Goal: Complete application form: Complete application form

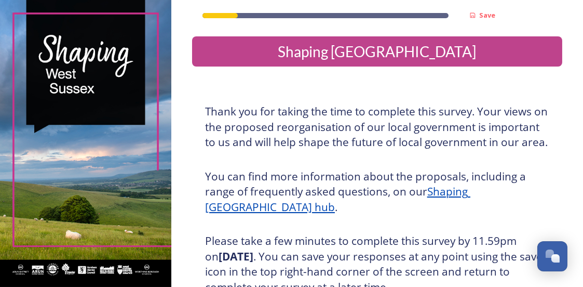
click at [554, 175] on div "Save Shaping [GEOGRAPHIC_DATA] Thank you for taking the time to complete this s…" at bounding box center [377, 253] width 412 height 506
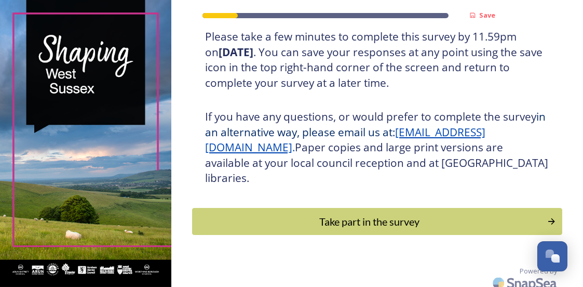
scroll to position [224, 0]
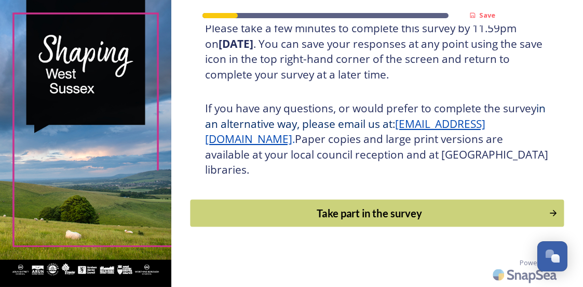
click at [407, 211] on div "Take part in the survey" at bounding box center [369, 213] width 347 height 16
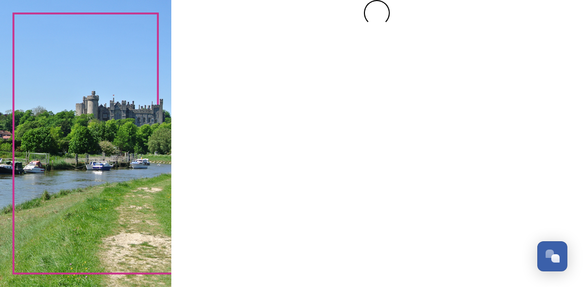
click at [407, 211] on div at bounding box center [377, 143] width 412 height 287
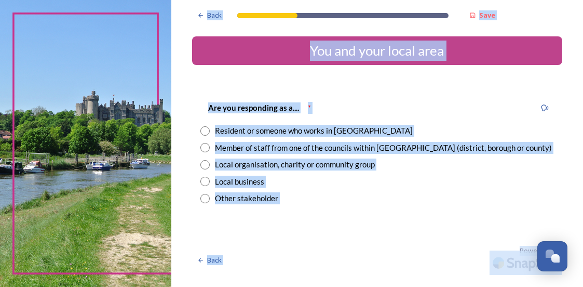
click at [206, 128] on input "radio" at bounding box center [204, 130] width 9 height 9
radio input "true"
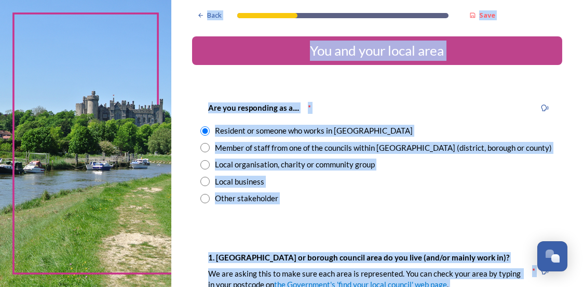
click at [390, 212] on div "Are you responding as a.... * Resident or someone who works in [GEOGRAPHIC_DATA…" at bounding box center [377, 153] width 370 height 124
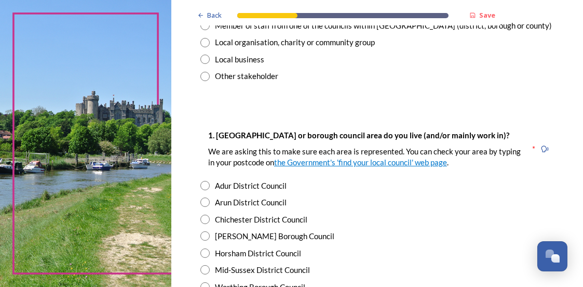
scroll to position [143, 0]
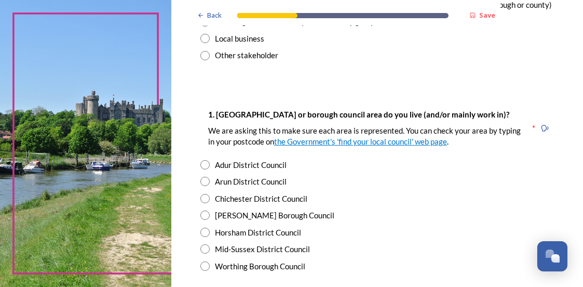
click at [203, 214] on input "radio" at bounding box center [204, 214] width 9 height 9
click at [340, 217] on div "[PERSON_NAME] Borough Council" at bounding box center [377, 215] width 354 height 12
radio input "false"
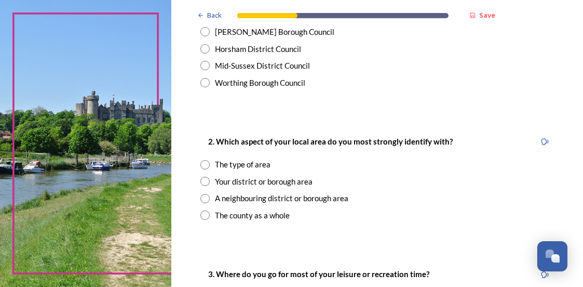
scroll to position [327, 0]
click at [203, 212] on input "radio" at bounding box center [204, 214] width 9 height 9
radio input "true"
click at [328, 235] on div "Back Save You and your local area Are you responding as a.... * Resident or som…" at bounding box center [377, 284] width 370 height 1223
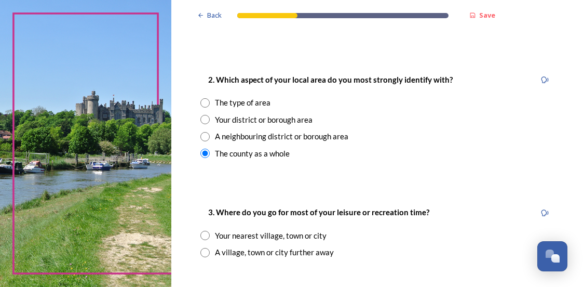
scroll to position [408, 0]
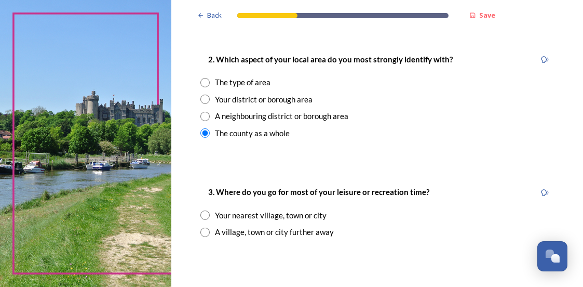
click at [204, 214] on input "radio" at bounding box center [204, 214] width 9 height 9
click at [365, 237] on div "A village, town or city further away" at bounding box center [377, 232] width 354 height 12
radio input "false"
radio input "true"
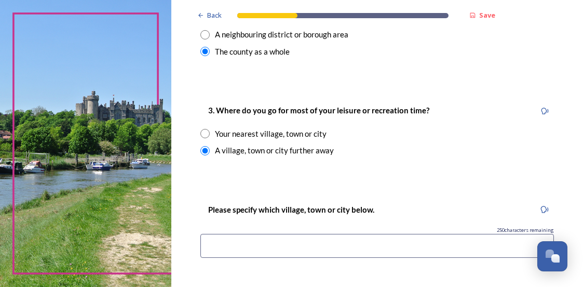
scroll to position [510, 0]
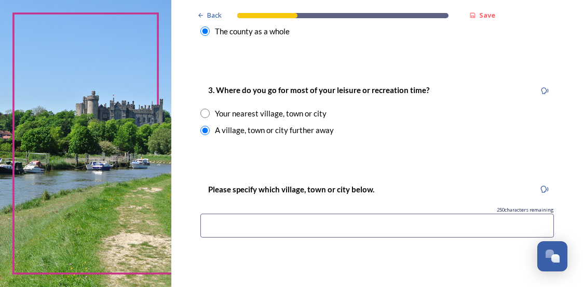
click at [207, 222] on input at bounding box center [377, 225] width 354 height 24
click at [207, 218] on input "[PERSON_NAME]" at bounding box center [377, 225] width 354 height 24
click at [273, 223] on input "Horsham [PERSON_NAME]" at bounding box center [377, 225] width 354 height 24
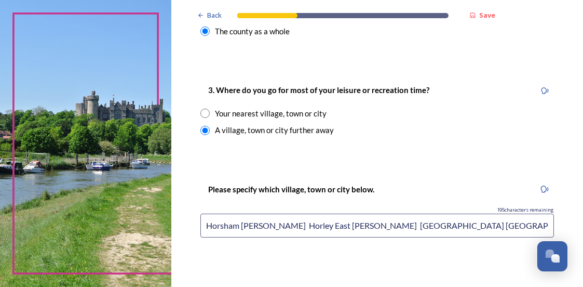
type input "Horsham [PERSON_NAME] Horley East [PERSON_NAME] [GEOGRAPHIC_DATA] [GEOGRAPHIC_D…"
click at [310, 250] on div "Please specify which village, town or city below. 195 characters remaining Hors…" at bounding box center [377, 213] width 370 height 83
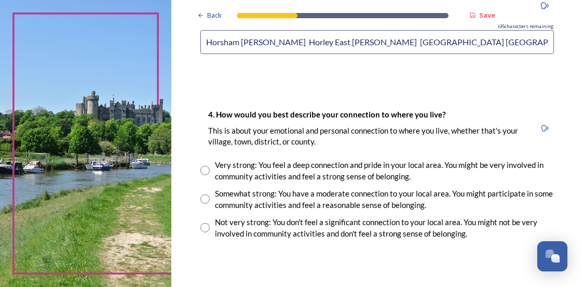
scroll to position [694, 0]
click at [205, 196] on input "radio" at bounding box center [204, 198] width 9 height 9
radio input "true"
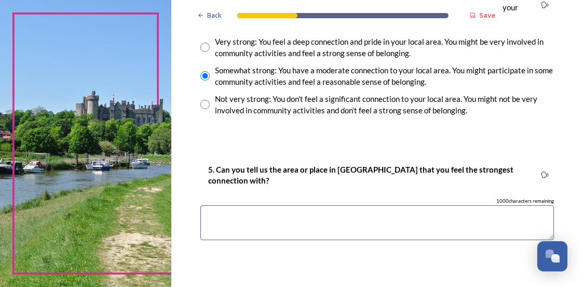
scroll to position [837, 0]
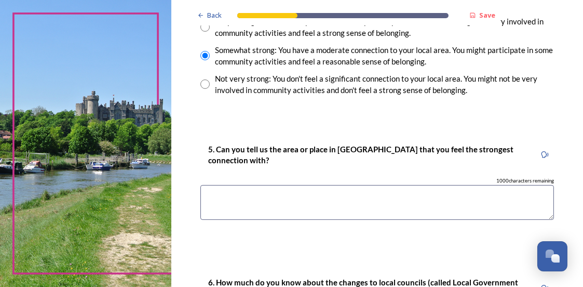
click at [207, 194] on textarea at bounding box center [377, 202] width 354 height 35
type textarea "Horsham Worthing [PERSON_NAME]"
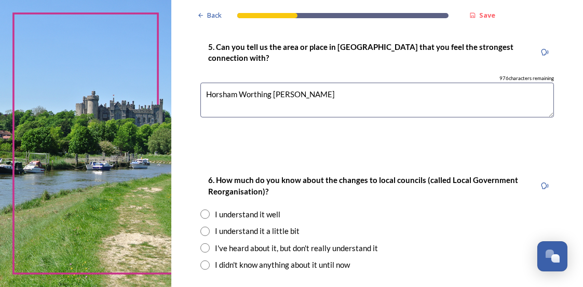
scroll to position [959, 0]
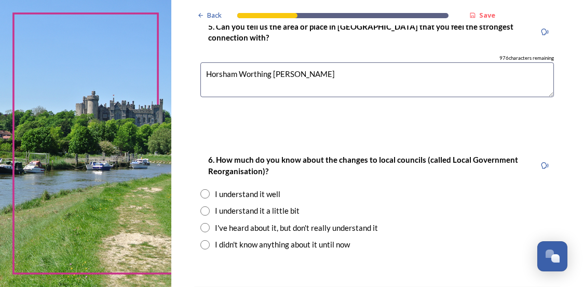
click at [205, 225] on input "radio" at bounding box center [204, 227] width 9 height 9
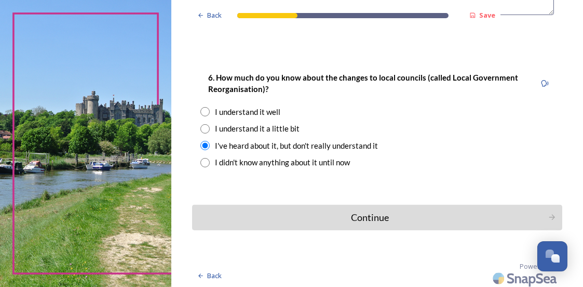
scroll to position [1044, 0]
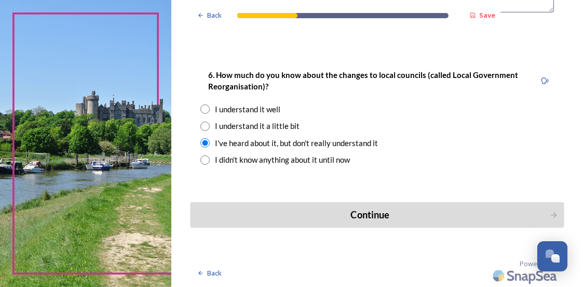
click at [354, 208] on div "Continue" at bounding box center [370, 215] width 348 height 14
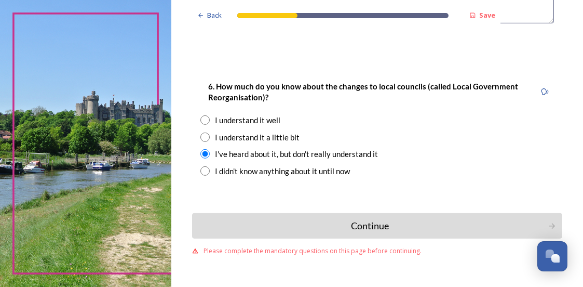
click at [422, 165] on div "I didn't know anything about it until now" at bounding box center [377, 171] width 354 height 12
radio input "false"
radio input "true"
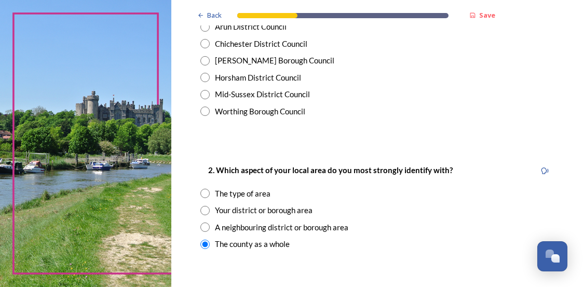
scroll to position [288, 0]
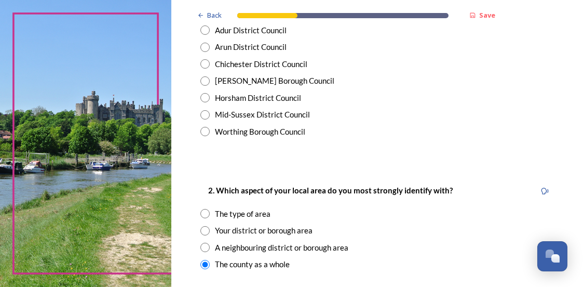
click at [203, 76] on input "radio" at bounding box center [204, 80] width 9 height 9
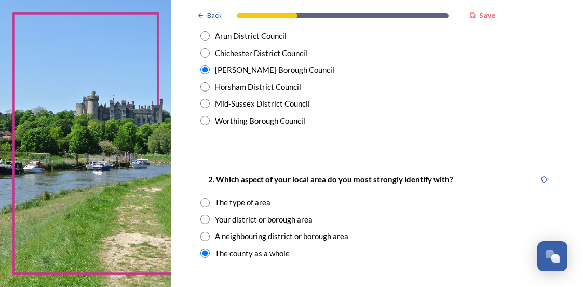
click at [363, 98] on div "Mid-Sussex District Council" at bounding box center [377, 104] width 354 height 12
radio input "false"
radio input "true"
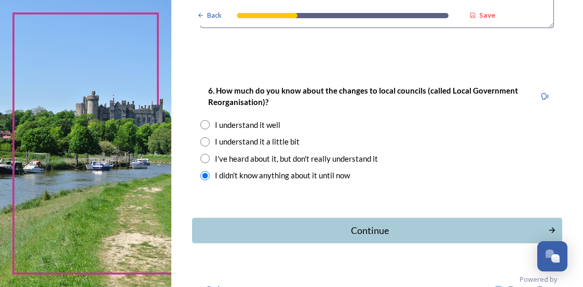
scroll to position [1044, 0]
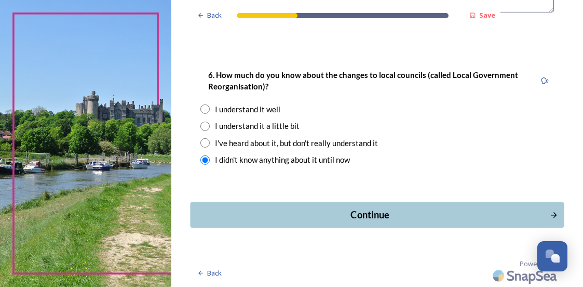
click at [358, 211] on div "Continue" at bounding box center [370, 215] width 348 height 14
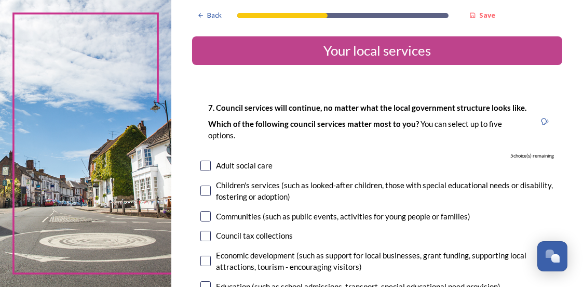
click at [208, 171] on input "checkbox" at bounding box center [205, 165] width 10 height 10
checkbox input "true"
click at [205, 221] on input "checkbox" at bounding box center [205, 216] width 10 height 10
checkbox input "true"
click at [205, 241] on input "checkbox" at bounding box center [205, 236] width 10 height 10
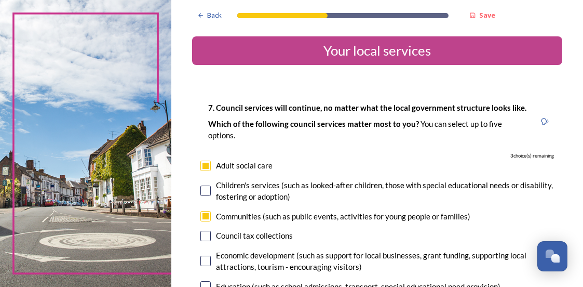
checkbox input "true"
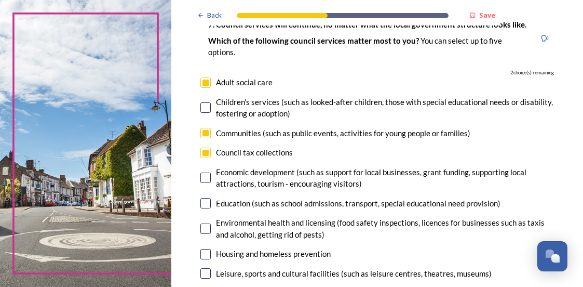
scroll to position [82, 0]
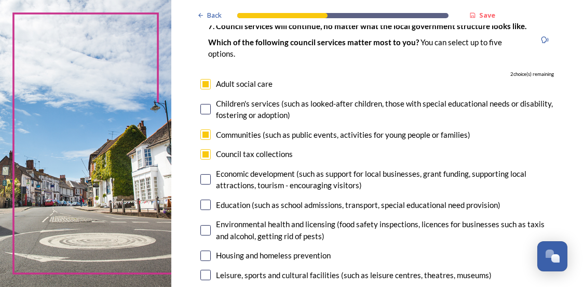
click at [206, 184] on input "checkbox" at bounding box center [205, 179] width 10 height 10
checkbox input "true"
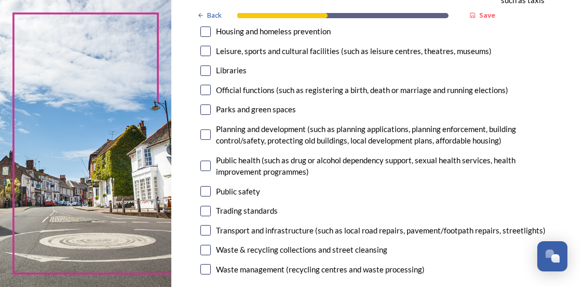
scroll to position [306, 0]
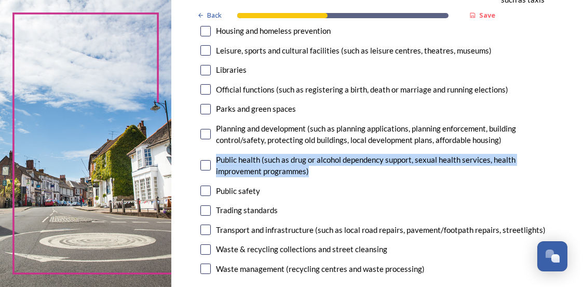
drag, startPoint x: 206, startPoint y: 191, endPoint x: 206, endPoint y: 169, distance: 21.8
click at [206, 169] on div "7. Council services will continue, no matter what the local government structur…" at bounding box center [377, 36] width 370 height 502
drag, startPoint x: 206, startPoint y: 169, endPoint x: 206, endPoint y: 145, distance: 24.4
click at [206, 139] on input "checkbox" at bounding box center [205, 134] width 10 height 10
checkbox input "true"
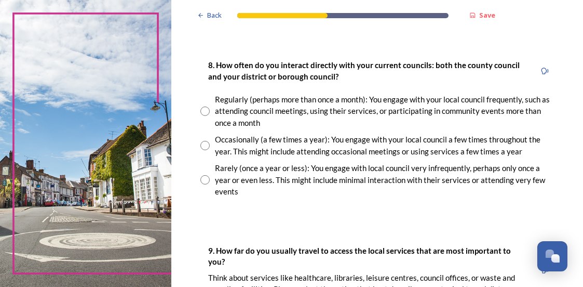
scroll to position [571, 0]
click at [205, 184] on input "radio" at bounding box center [204, 179] width 9 height 9
radio input "true"
click at [195, 202] on div "8. How often do you interact directly with your current councils: both the coun…" at bounding box center [377, 127] width 370 height 159
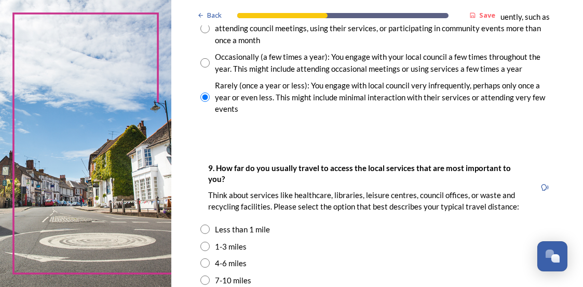
scroll to position [674, 0]
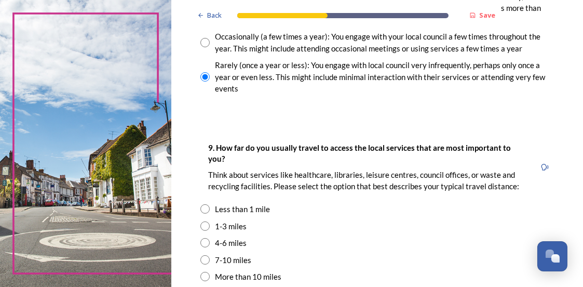
click at [205, 231] on input "radio" at bounding box center [204, 225] width 9 height 9
radio input "true"
click at [180, 227] on div "Back Save Your local services 7. Council services will continue, no matter what…" at bounding box center [377, 0] width 412 height 1349
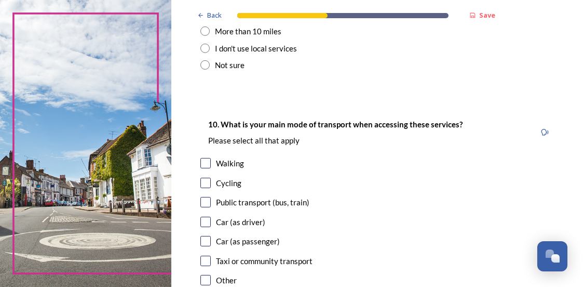
scroll to position [939, 0]
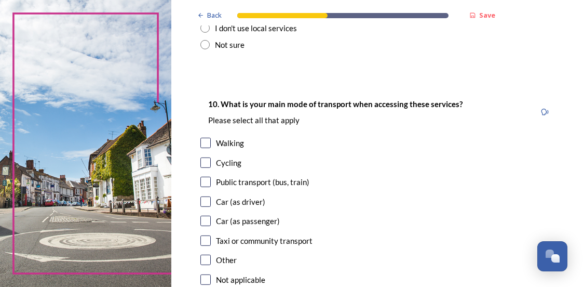
click at [207, 207] on input "checkbox" at bounding box center [205, 201] width 10 height 10
checkbox input "true"
click at [194, 206] on div "10. What is your main mode of transport when accessing these services? Please s…" at bounding box center [377, 192] width 370 height 211
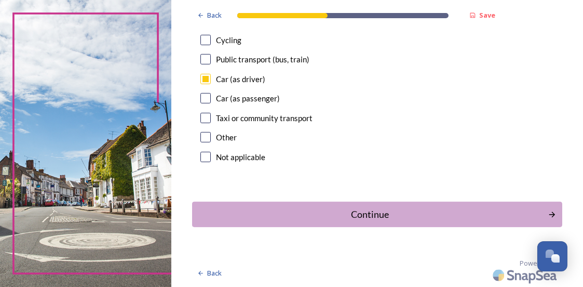
scroll to position [1072, 0]
click at [371, 207] on div "Continue" at bounding box center [370, 214] width 348 height 14
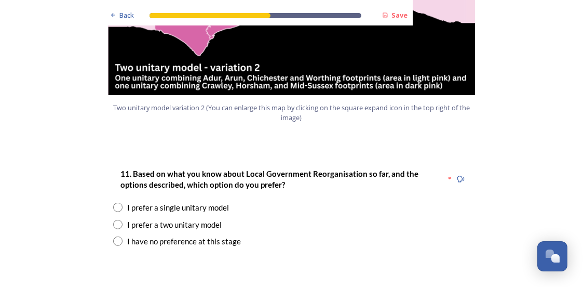
scroll to position [1307, 0]
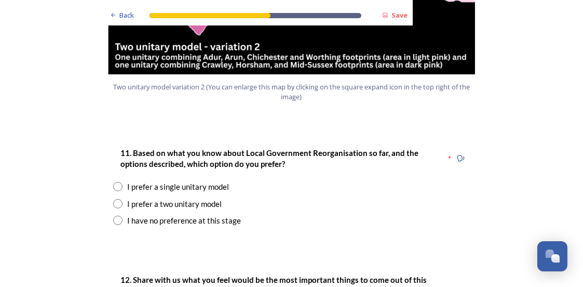
click at [113, 199] on input "radio" at bounding box center [117, 203] width 9 height 9
radio input "true"
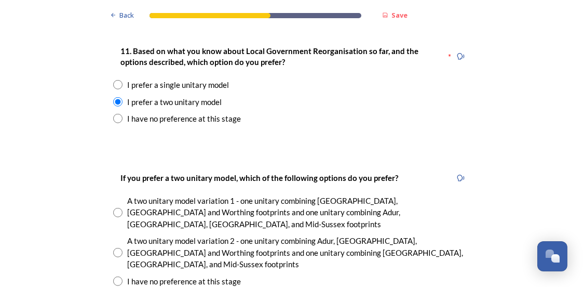
scroll to position [1429, 0]
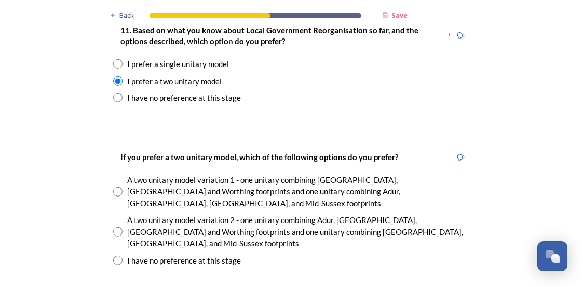
click at [113, 256] on input "radio" at bounding box center [117, 260] width 9 height 9
radio input "true"
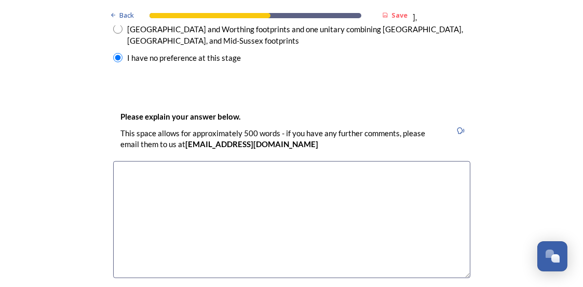
scroll to position [1633, 0]
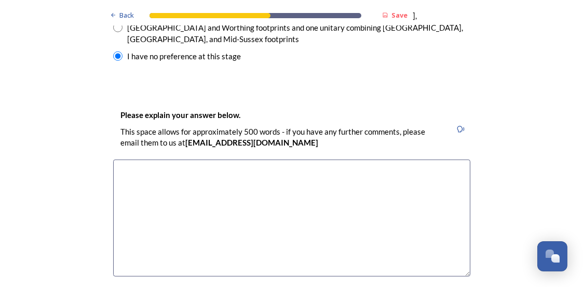
click at [116, 159] on textarea at bounding box center [291, 217] width 357 height 117
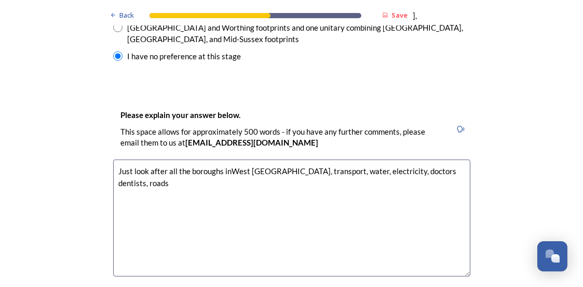
type textarea "Just look after all the boroughs inWest [GEOGRAPHIC_DATA], transport, water, el…"
click at [75, 143] on div "Back Save Prioritising future services As explained on our Shaping [GEOGRAPHIC_…" at bounding box center [291, 181] width 583 height 3629
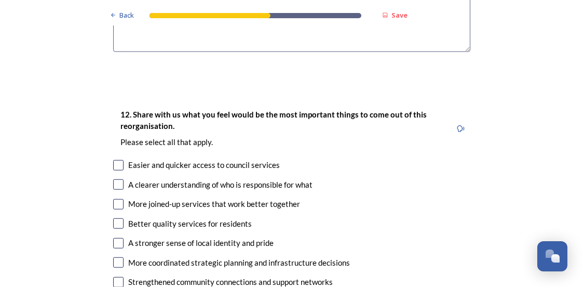
scroll to position [1879, 0]
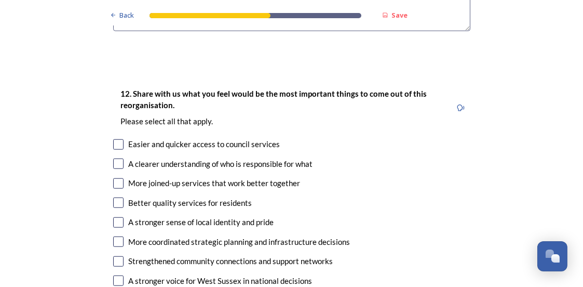
click at [113, 139] on input "checkbox" at bounding box center [118, 144] width 10 height 10
checkbox input "true"
click at [114, 158] on input "checkbox" at bounding box center [118, 163] width 10 height 10
checkbox input "true"
click at [114, 178] on input "checkbox" at bounding box center [118, 183] width 10 height 10
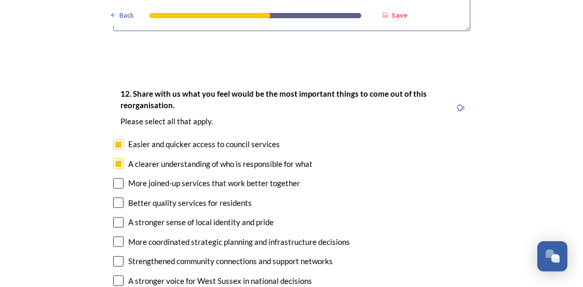
checkbox input "true"
click at [113, 197] on input "checkbox" at bounding box center [118, 202] width 10 height 10
checkbox input "true"
click at [115, 236] on input "checkbox" at bounding box center [118, 241] width 10 height 10
checkbox input "true"
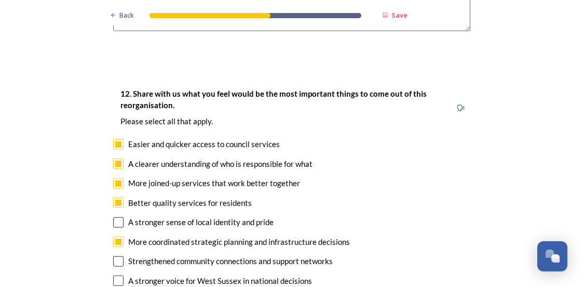
click at [114, 256] on input "checkbox" at bounding box center [118, 261] width 10 height 10
checkbox input "true"
click at [113, 275] on input "checkbox" at bounding box center [118, 280] width 10 height 10
checkbox input "true"
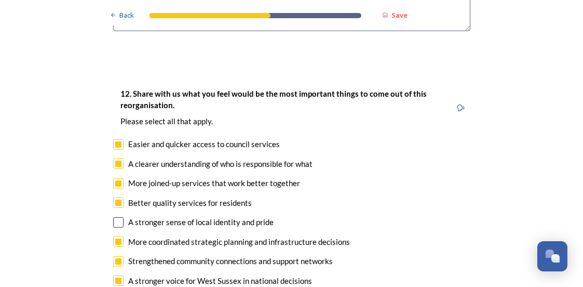
checkbox input "true"
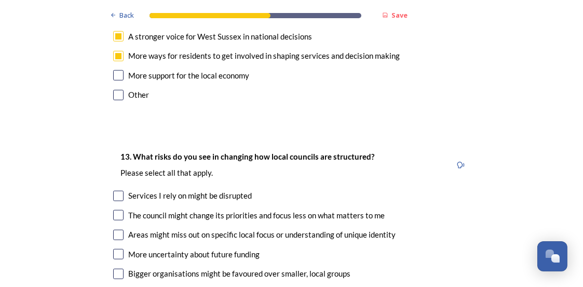
scroll to position [2123, 0]
click at [113, 190] on input "checkbox" at bounding box center [118, 195] width 10 height 10
checkbox input "true"
click at [117, 209] on input "checkbox" at bounding box center [118, 214] width 10 height 10
checkbox input "true"
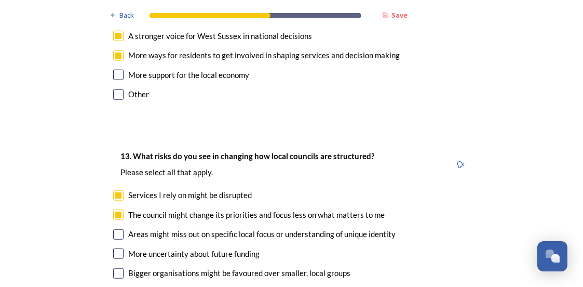
click at [114, 229] on input "checkbox" at bounding box center [118, 234] width 10 height 10
checkbox input "true"
click at [113, 248] on input "checkbox" at bounding box center [118, 253] width 10 height 10
checkbox input "true"
click at [113, 268] on input "checkbox" at bounding box center [118, 273] width 10 height 10
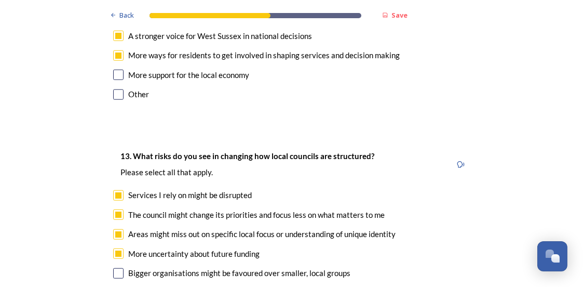
checkbox input "true"
click at [114, 286] on input "checkbox" at bounding box center [118, 292] width 10 height 10
checkbox input "true"
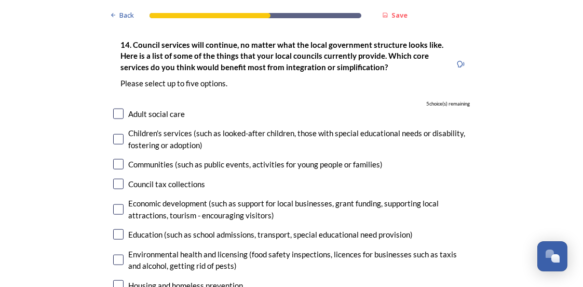
scroll to position [2511, 0]
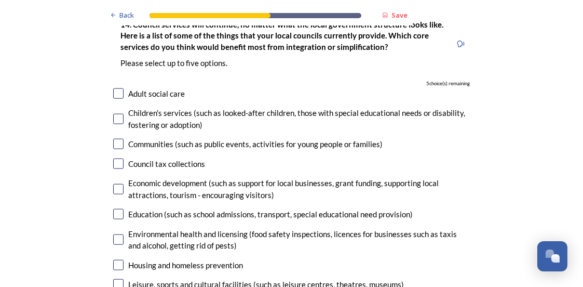
click at [114, 88] on input "checkbox" at bounding box center [118, 93] width 10 height 10
checkbox input "true"
click at [115, 114] on input "checkbox" at bounding box center [118, 119] width 10 height 10
checkbox input "true"
click at [114, 184] on input "checkbox" at bounding box center [118, 189] width 10 height 10
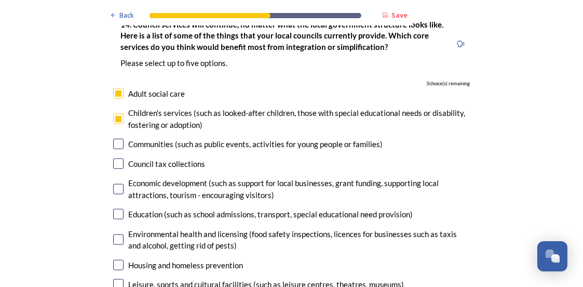
checkbox input "true"
click at [113, 209] on input "checkbox" at bounding box center [118, 214] width 10 height 10
checkbox input "true"
click at [115, 234] on input "checkbox" at bounding box center [118, 239] width 10 height 10
checkbox input "true"
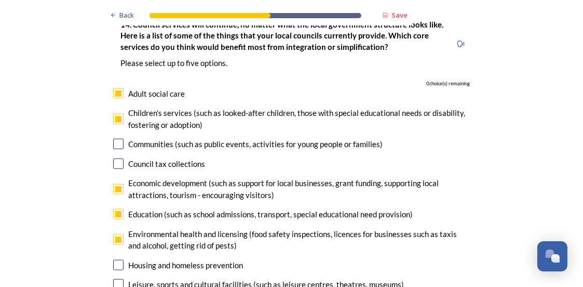
click at [113, 260] on input "checkbox" at bounding box center [118, 265] width 10 height 10
checkbox input "false"
click at [113, 279] on input "checkbox" at bounding box center [118, 284] width 10 height 10
checkbox input "false"
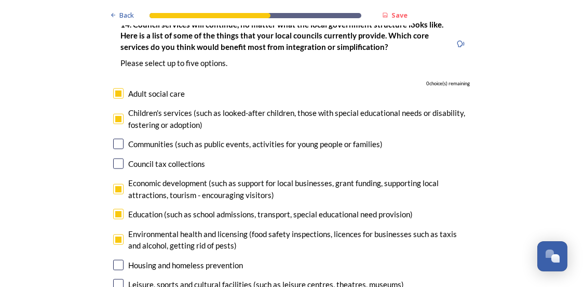
checkbox input "false"
click at [114, 260] on input "checkbox" at bounding box center [118, 265] width 10 height 10
checkbox input "false"
click at [115, 209] on input "checkbox" at bounding box center [118, 214] width 10 height 10
checkbox input "false"
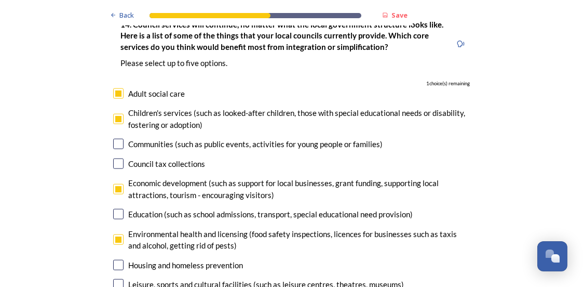
click at [114, 279] on input "checkbox" at bounding box center [118, 284] width 10 height 10
checkbox input "true"
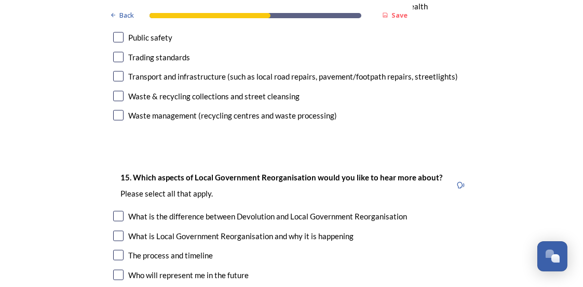
scroll to position [2899, 0]
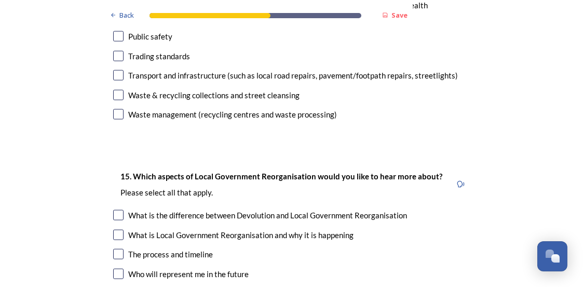
click at [116, 210] on input "checkbox" at bounding box center [118, 215] width 10 height 10
checkbox input "true"
click at [119, 229] on div "What is Local Government Reorganisation and why it is happening" at bounding box center [291, 235] width 357 height 12
checkbox input "true"
click at [119, 248] on div "The process and timeline" at bounding box center [291, 254] width 357 height 12
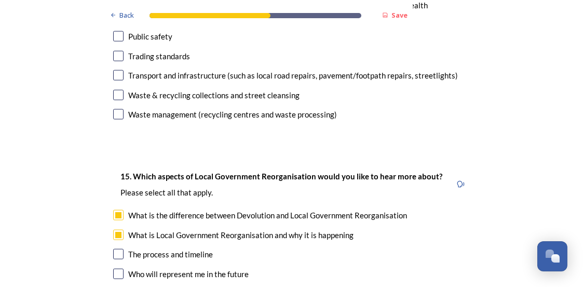
checkbox input "true"
click at [117, 269] on input "checkbox" at bounding box center [118, 274] width 10 height 10
checkbox input "true"
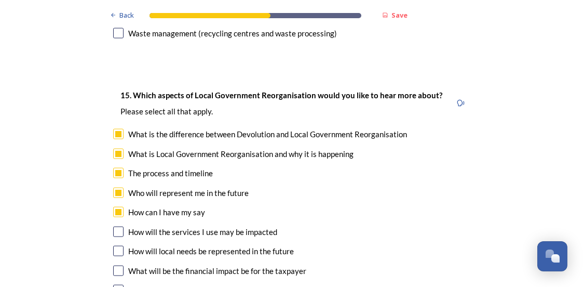
scroll to position [2981, 0]
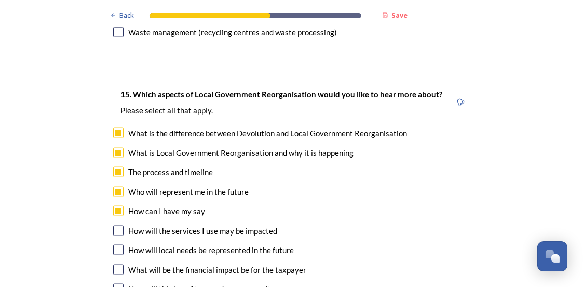
click at [116, 225] on input "checkbox" at bounding box center [118, 230] width 10 height 10
checkbox input "true"
click at [116, 245] on input "checkbox" at bounding box center [118, 250] width 10 height 10
checkbox input "true"
click at [114, 264] on input "checkbox" at bounding box center [118, 269] width 10 height 10
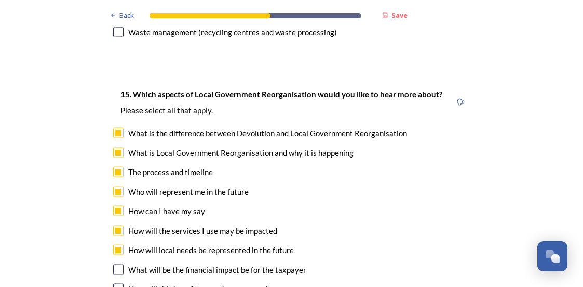
checkbox input "true"
click at [113, 284] on input "checkbox" at bounding box center [118, 289] width 10 height 10
checkbox input "true"
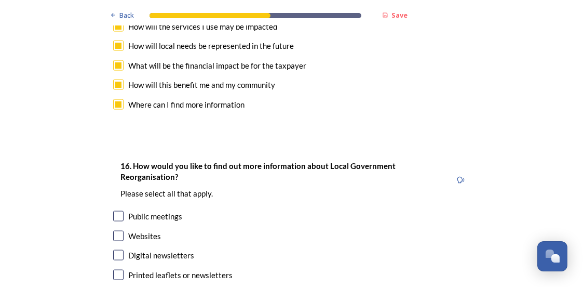
scroll to position [3206, 0]
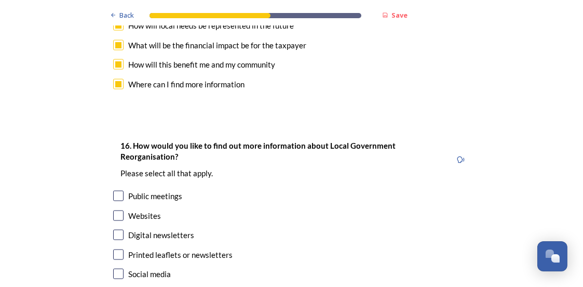
click at [114, 191] on input "checkbox" at bounding box center [118, 196] width 10 height 10
checkbox input "true"
click at [114, 210] on input "checkbox" at bounding box center [118, 215] width 10 height 10
checkbox input "true"
click at [116, 230] on input "checkbox" at bounding box center [118, 235] width 10 height 10
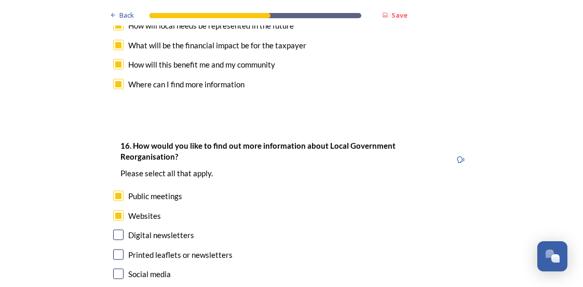
checkbox input "true"
click at [115, 249] on input "checkbox" at bounding box center [118, 254] width 10 height 10
checkbox input "true"
click at [113, 269] on input "checkbox" at bounding box center [118, 274] width 10 height 10
checkbox input "true"
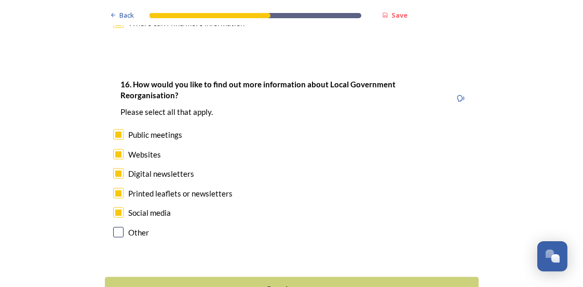
scroll to position [3287, 0]
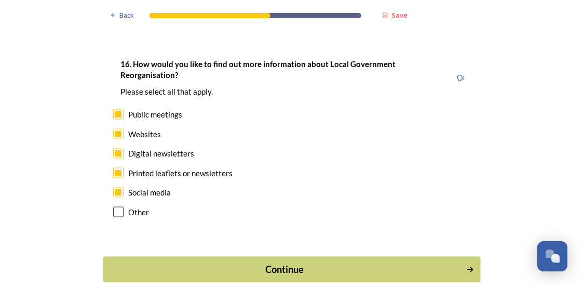
click at [264, 262] on div "Continue" at bounding box center [285, 269] width 352 height 14
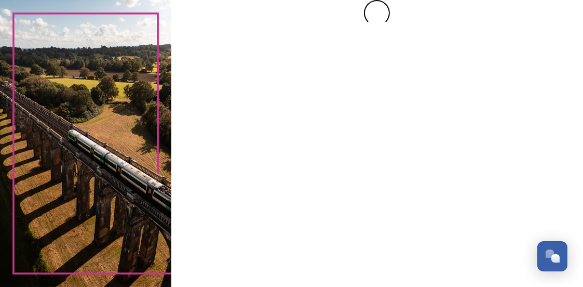
scroll to position [0, 0]
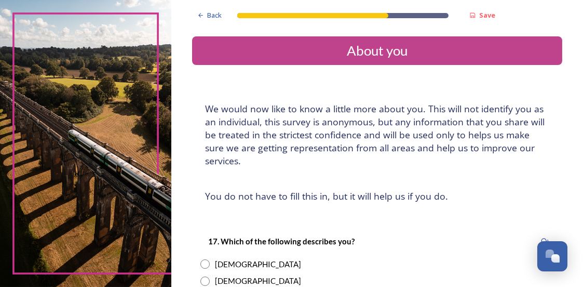
click at [207, 156] on h4 "We would now like to know a little more about you. This will not identify you a…" at bounding box center [377, 134] width 344 height 65
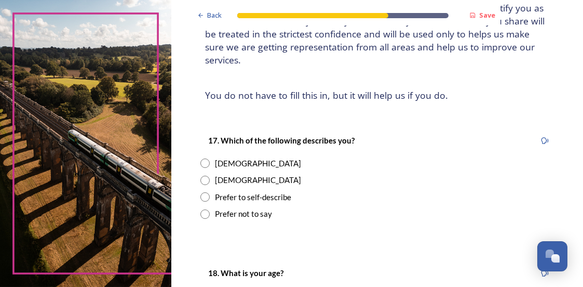
scroll to position [102, 0]
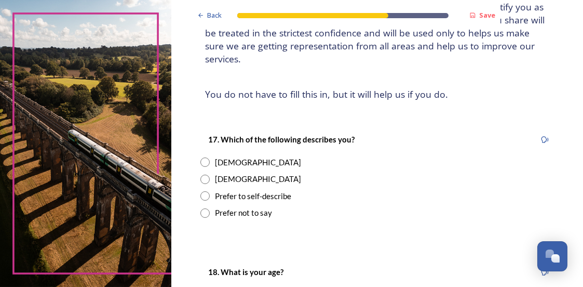
click at [207, 157] on input "radio" at bounding box center [204, 161] width 9 height 9
radio input "true"
click at [200, 175] on input "radio" at bounding box center [204, 179] width 9 height 9
radio input "true"
click at [200, 191] on input "radio" at bounding box center [204, 195] width 9 height 9
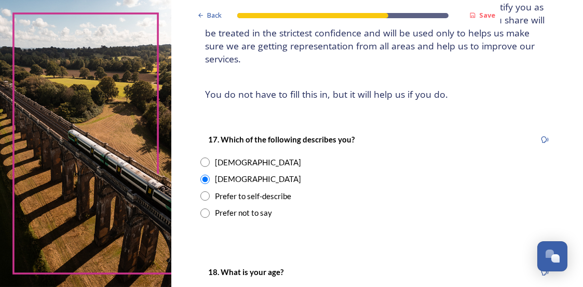
radio input "true"
click at [205, 162] on input "radio" at bounding box center [204, 161] width 9 height 9
click at [358, 217] on div "Prefer not to say" at bounding box center [377, 213] width 354 height 12
radio input "false"
radio input "true"
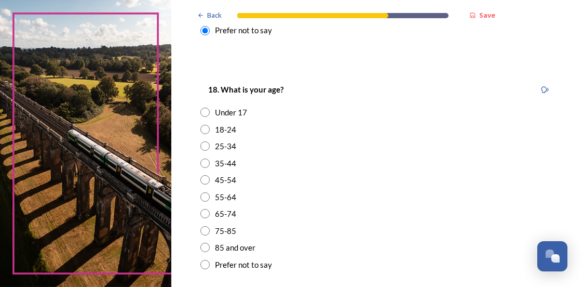
scroll to position [286, 0]
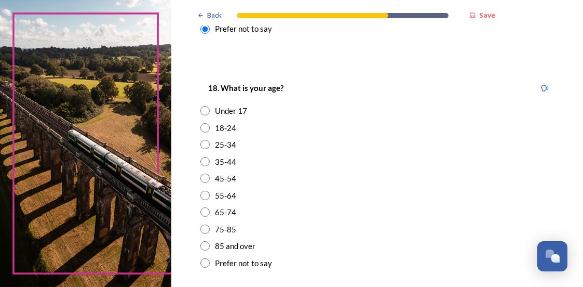
click at [205, 226] on input "radio" at bounding box center [204, 228] width 9 height 9
radio input "true"
click at [322, 236] on div "18. What is your age? Under [PHONE_NUMBER] [PHONE_NUMBER] [PHONE_NUMBER] 75-85 …" at bounding box center [377, 175] width 370 height 208
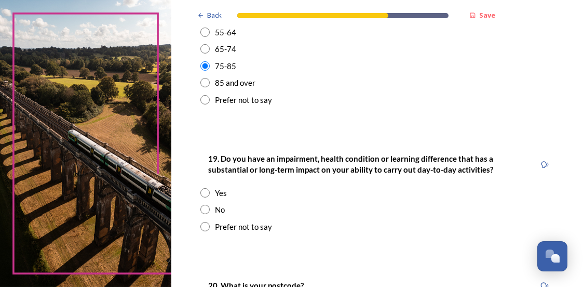
scroll to position [449, 0]
click at [203, 208] on input "radio" at bounding box center [204, 209] width 9 height 9
radio input "true"
click at [333, 219] on div "19. Do you have an impairment, health condition or learning difference that has…" at bounding box center [377, 192] width 370 height 101
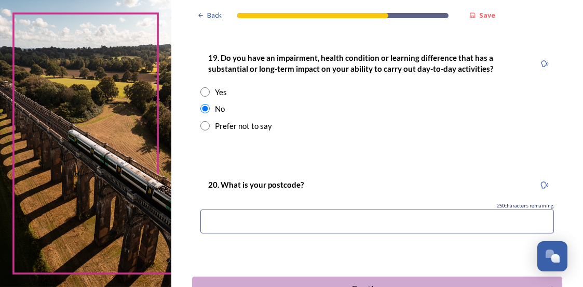
scroll to position [551, 0]
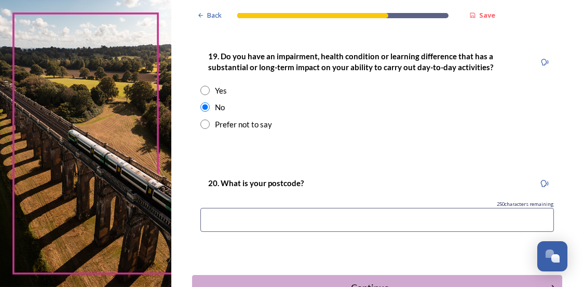
click at [208, 218] on input at bounding box center [377, 220] width 354 height 24
type input "rh107hj"
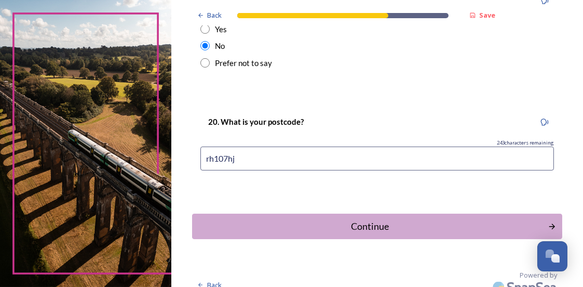
scroll to position [624, 0]
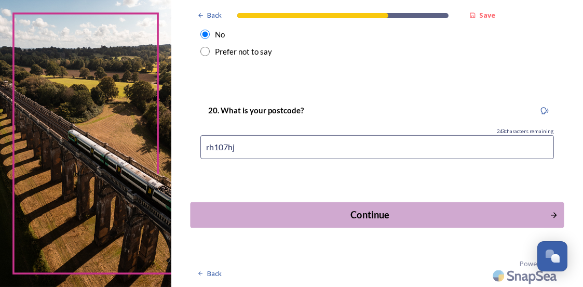
click at [364, 208] on div "Continue" at bounding box center [370, 215] width 348 height 14
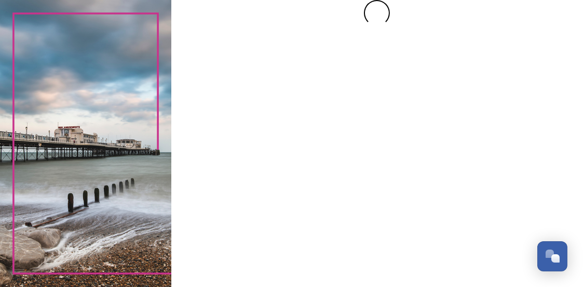
scroll to position [0, 0]
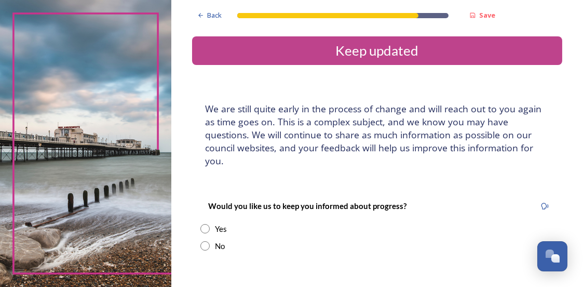
click at [203, 227] on input "radio" at bounding box center [204, 228] width 9 height 9
click at [290, 245] on div "No" at bounding box center [377, 246] width 354 height 12
radio input "false"
radio input "true"
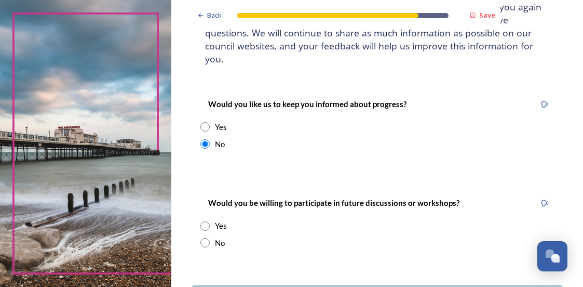
scroll to position [122, 0]
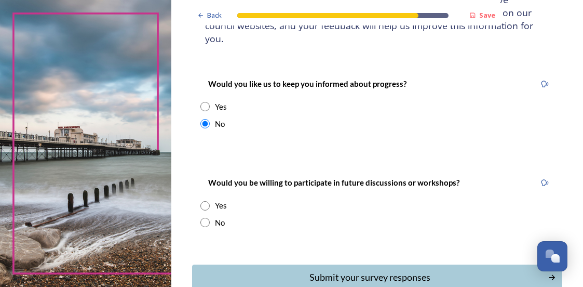
click at [204, 203] on input "radio" at bounding box center [204, 205] width 9 height 9
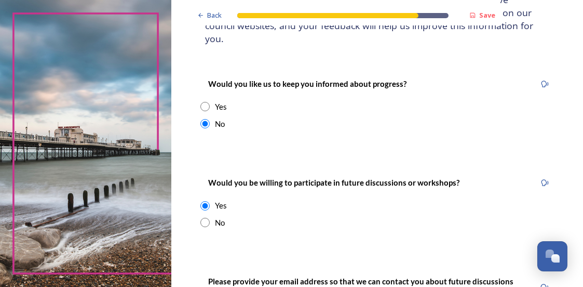
click at [262, 224] on div "No" at bounding box center [377, 223] width 354 height 12
radio input "false"
radio input "true"
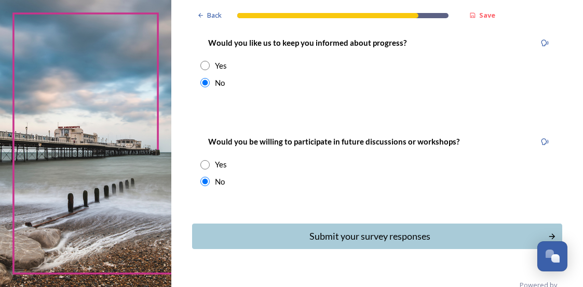
scroll to position [183, 0]
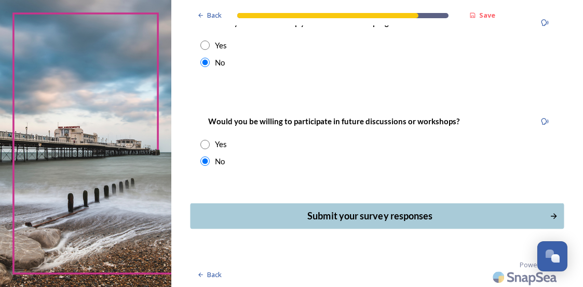
click at [334, 209] on div "Submit your survey responses" at bounding box center [370, 216] width 348 height 14
